Goal: Information Seeking & Learning: Learn about a topic

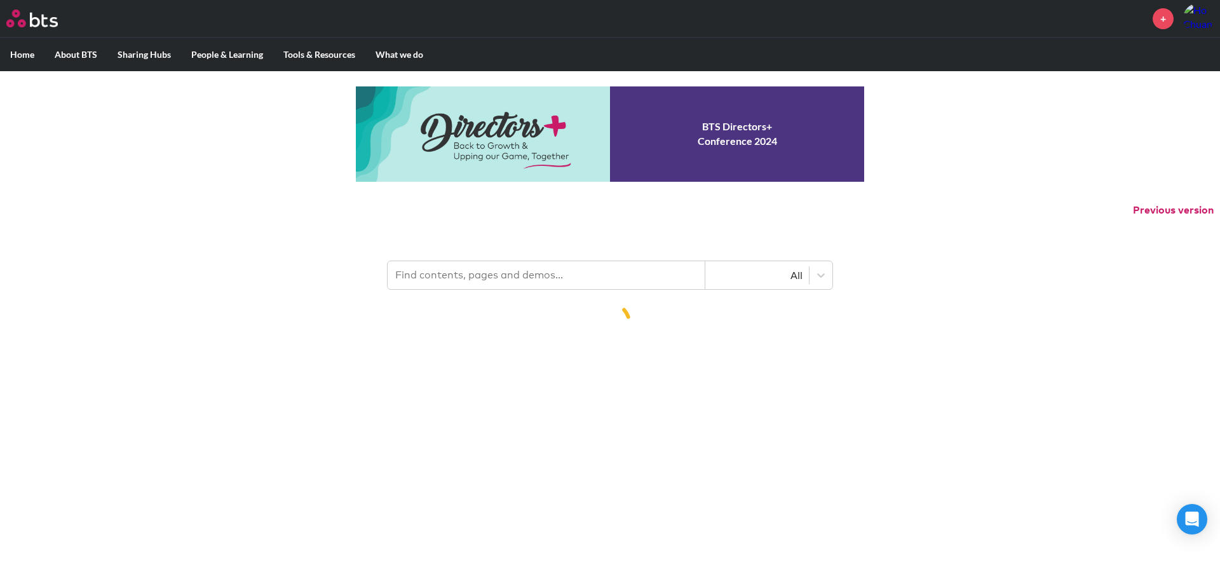
click at [519, 272] on input "text" at bounding box center [547, 275] width 318 height 28
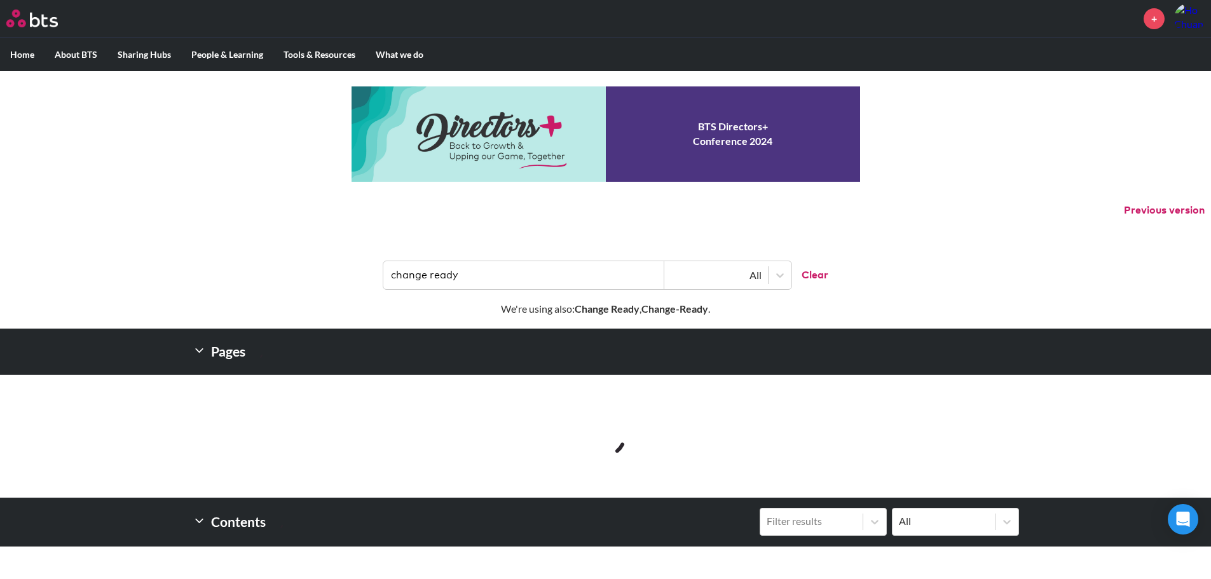
type input "change ready"
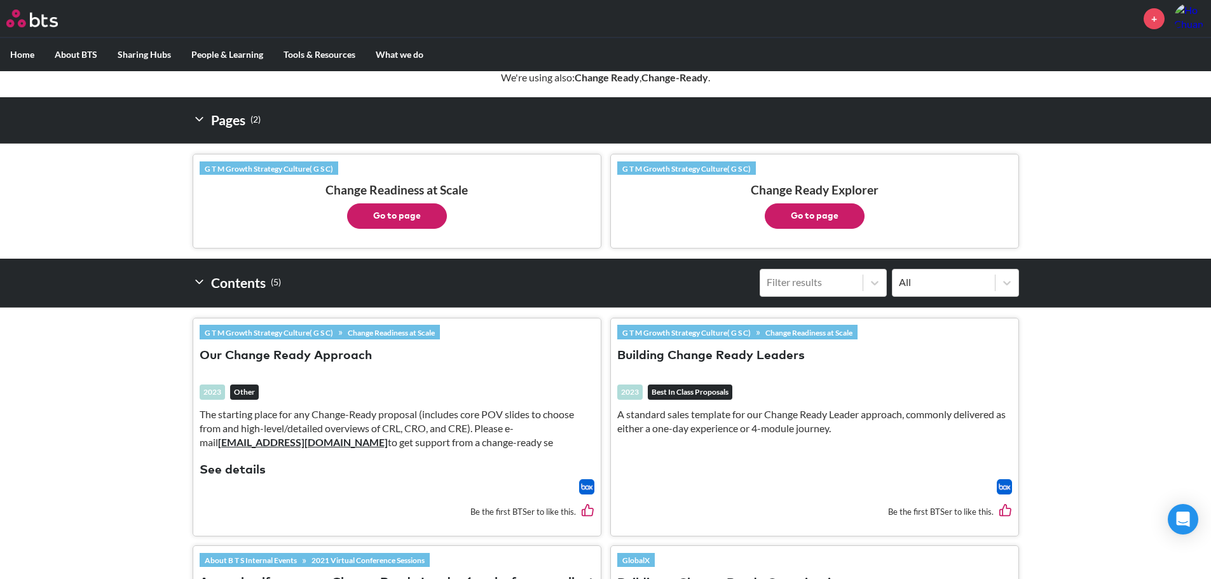
scroll to position [254, 0]
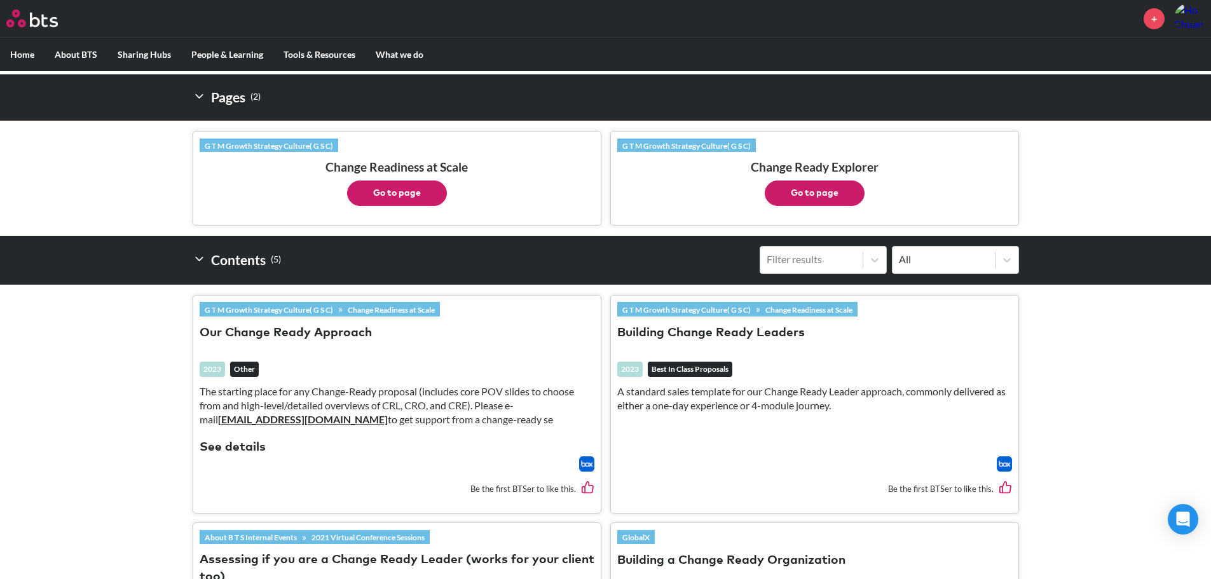
click at [701, 381] on div "2023 Best In Class Proposals" at bounding box center [814, 373] width 395 height 23
click at [719, 402] on p "A standard sales template for our Change Ready Leader approach, commonly delive…" at bounding box center [814, 398] width 395 height 29
click at [584, 460] on img at bounding box center [586, 463] width 15 height 15
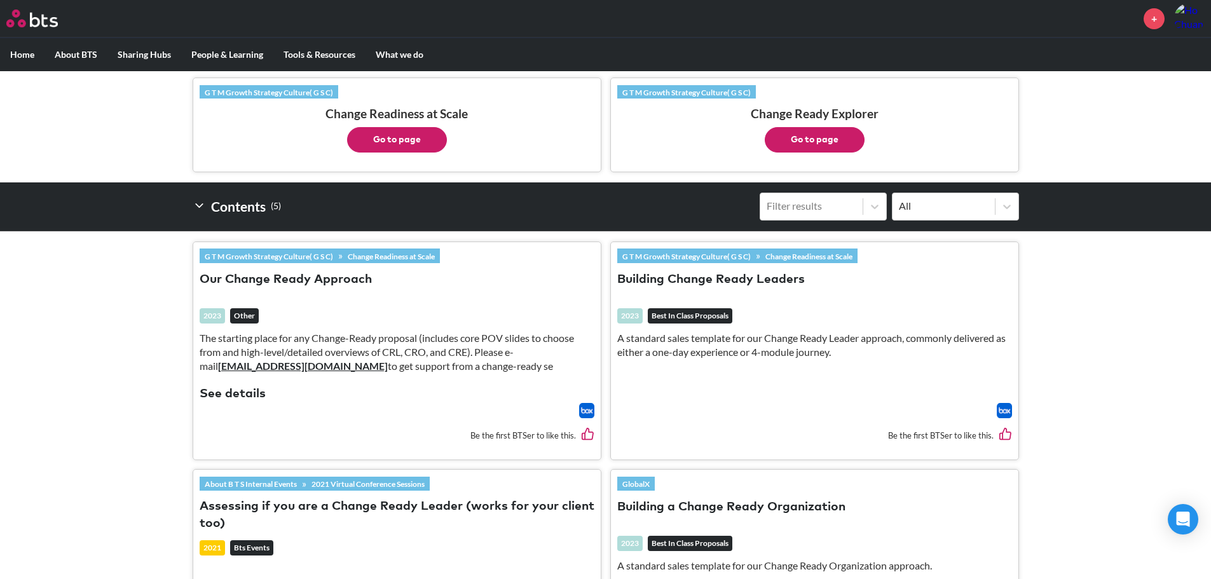
scroll to position [381, 0]
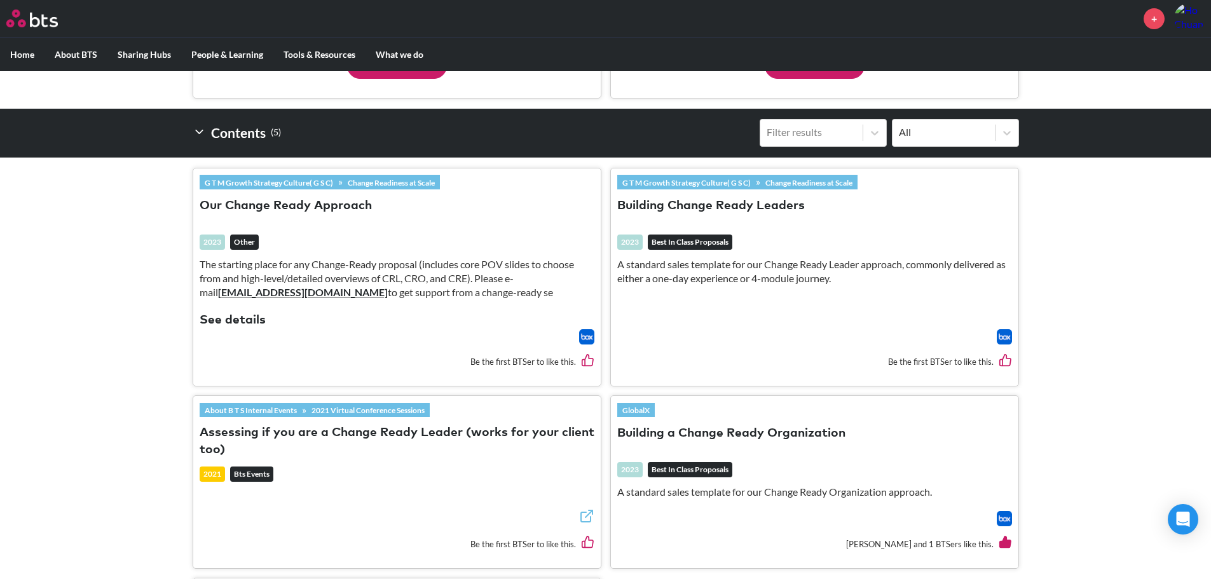
click at [1006, 520] on img at bounding box center [1003, 518] width 15 height 15
click at [1001, 338] on img at bounding box center [1003, 336] width 15 height 15
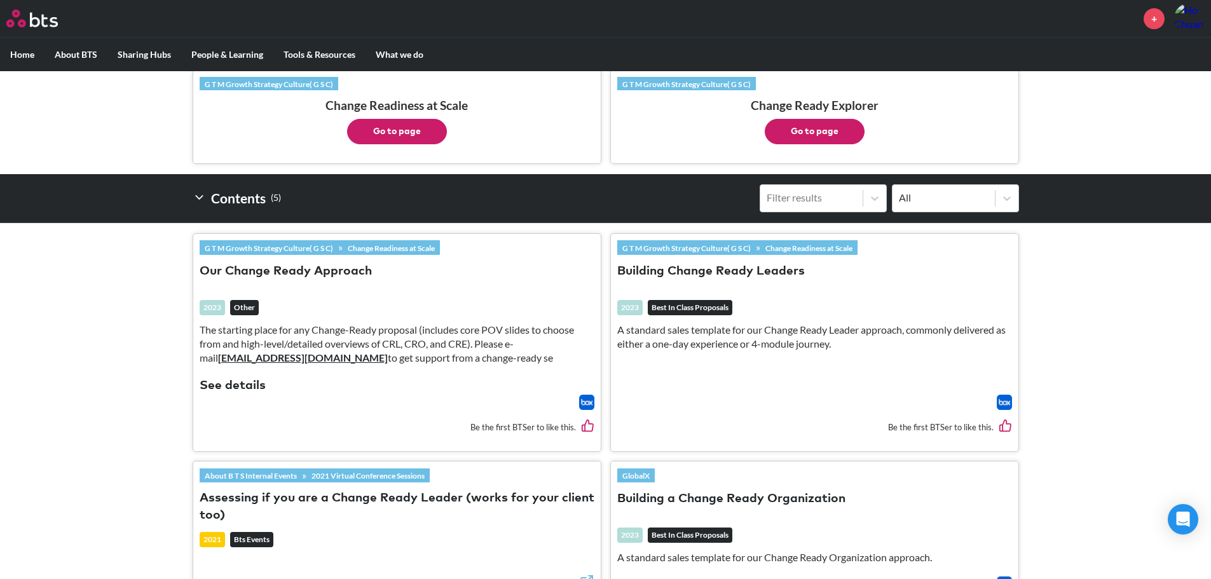
scroll to position [254, 0]
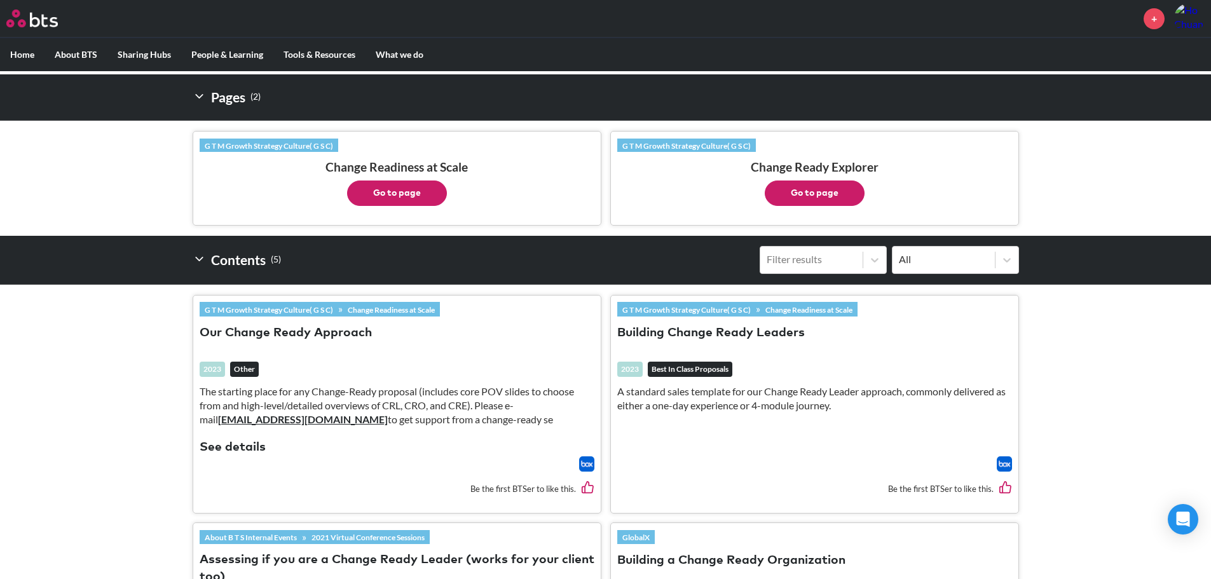
click at [379, 196] on button "Go to page" at bounding box center [397, 192] width 100 height 25
click at [587, 459] on img at bounding box center [586, 463] width 15 height 15
